Goal: Understand process/instructions: Learn how to perform a task or action

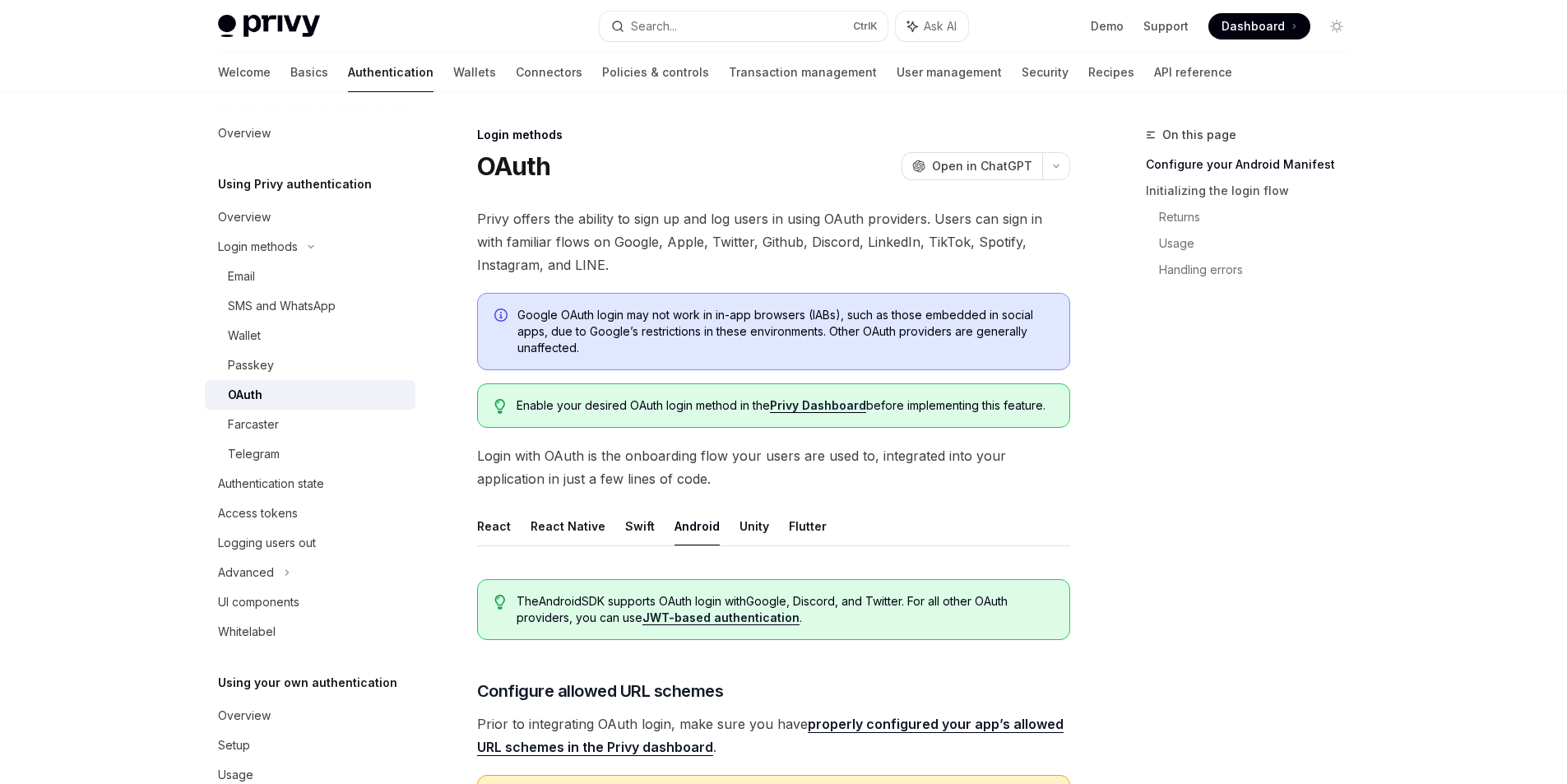
scroll to position [740, 0]
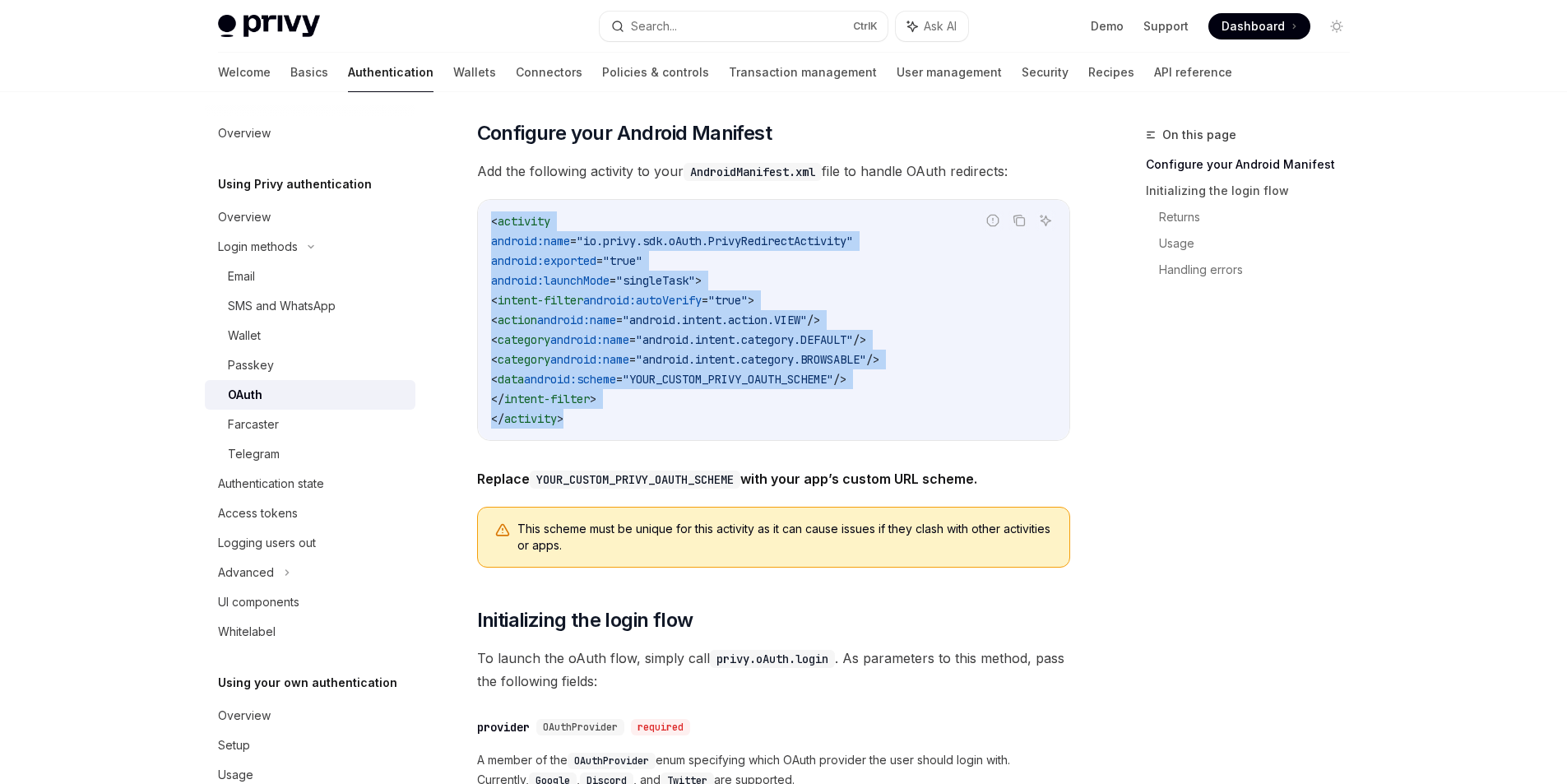
click at [847, 277] on code "< activity android:name = "io.privy.sdk.oAuth.PrivyRedirectActivity" android:ex…" at bounding box center [773, 319] width 566 height 217
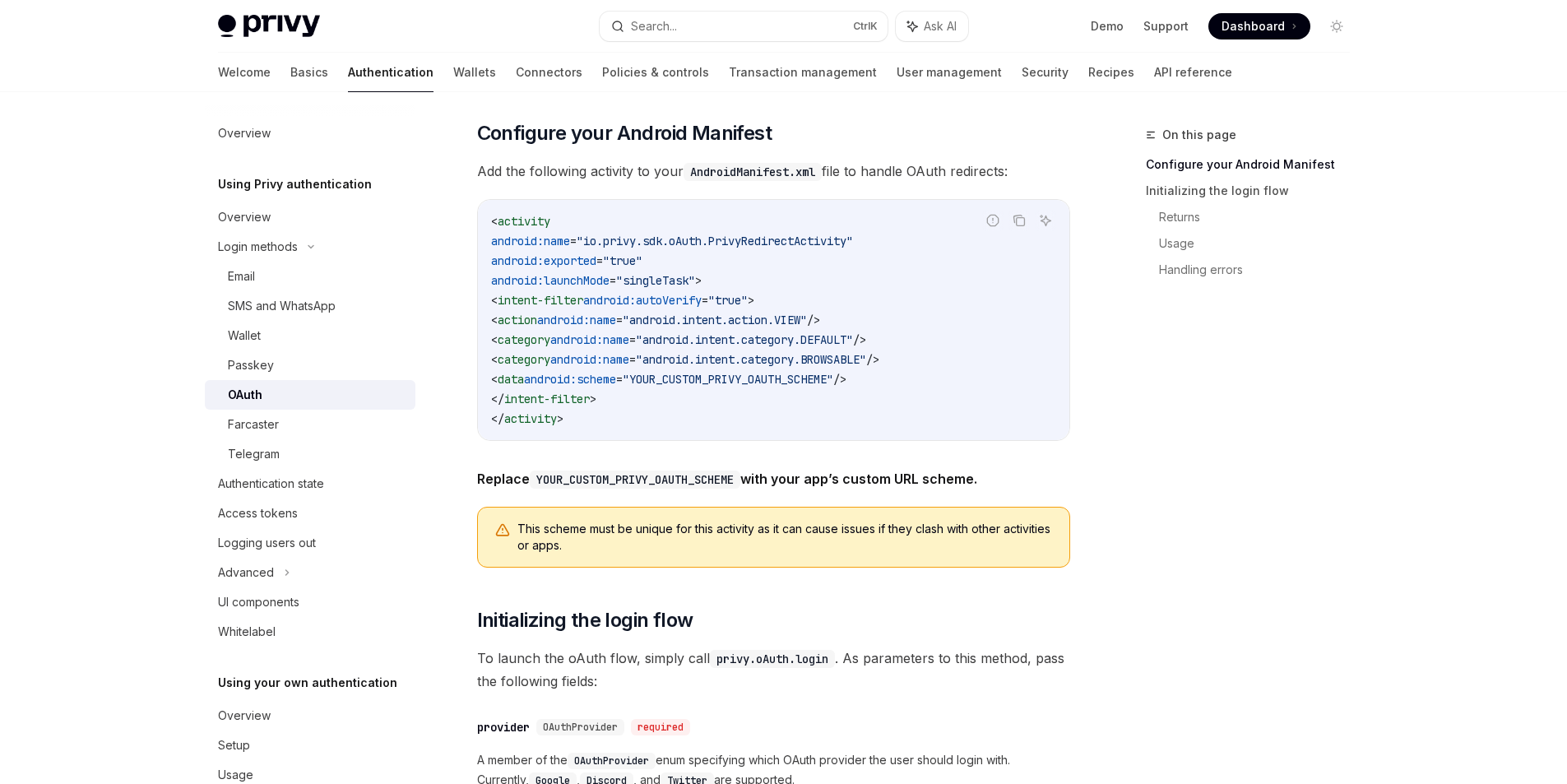
drag, startPoint x: 637, startPoint y: 398, endPoint x: 519, endPoint y: 302, distance: 152.1
click at [519, 302] on code "< activity android:name = "io.privy.sdk.oAuth.PrivyRedirectActivity" android:ex…" at bounding box center [773, 319] width 566 height 217
click at [915, 274] on code "< activity android:name = "io.privy.sdk.oAuth.PrivyRedirectActivity" android:ex…" at bounding box center [773, 319] width 566 height 217
click at [1165, 459] on div "On this page Configure your Android Manifest Initializing the login flow Return…" at bounding box center [1238, 454] width 250 height 659
click at [1213, 351] on div "On this page Configure your Android Manifest Initializing the login flow Return…" at bounding box center [1238, 454] width 250 height 659
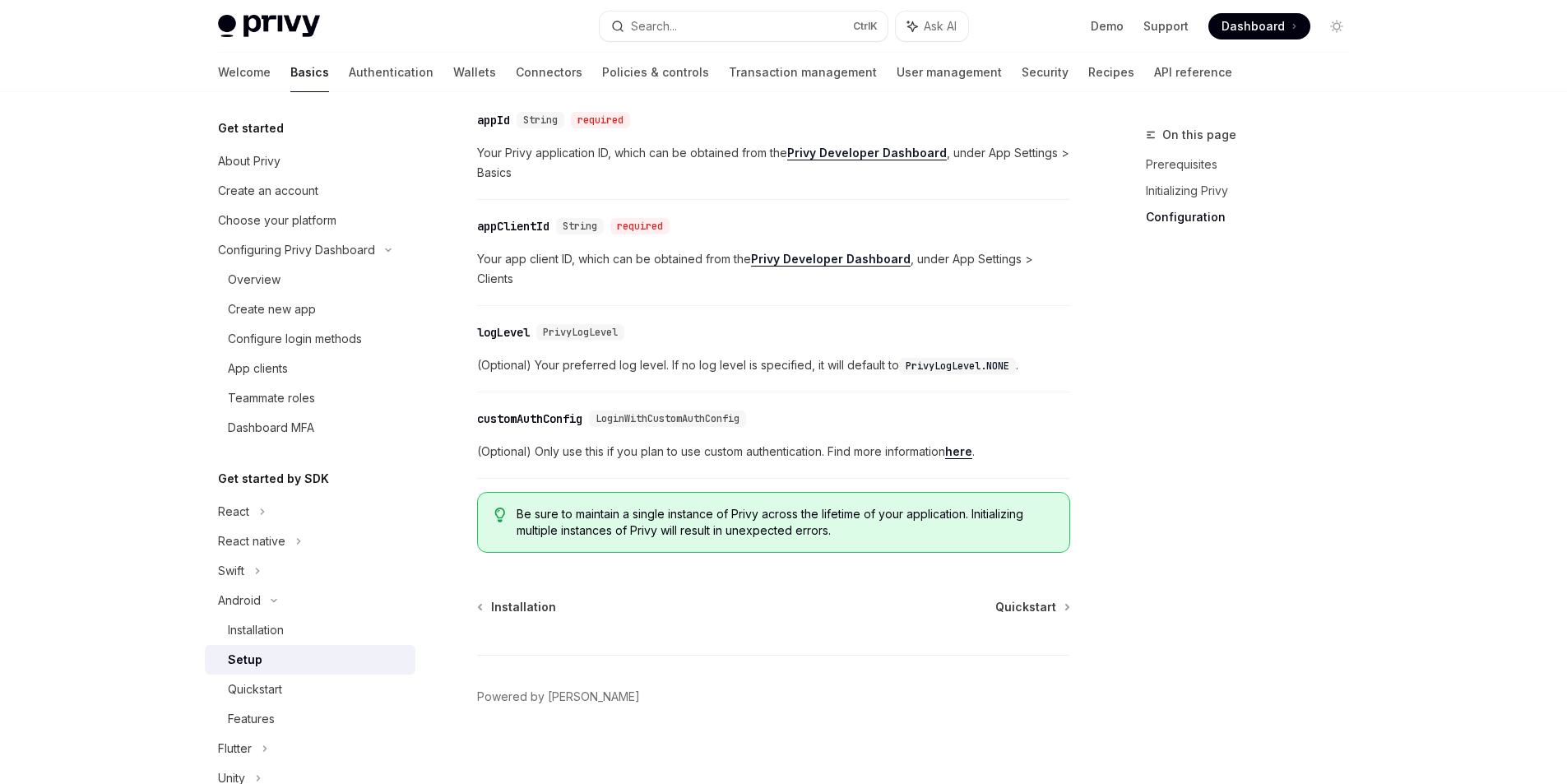
scroll to position [165, 0]
